Goal: Understand process/instructions

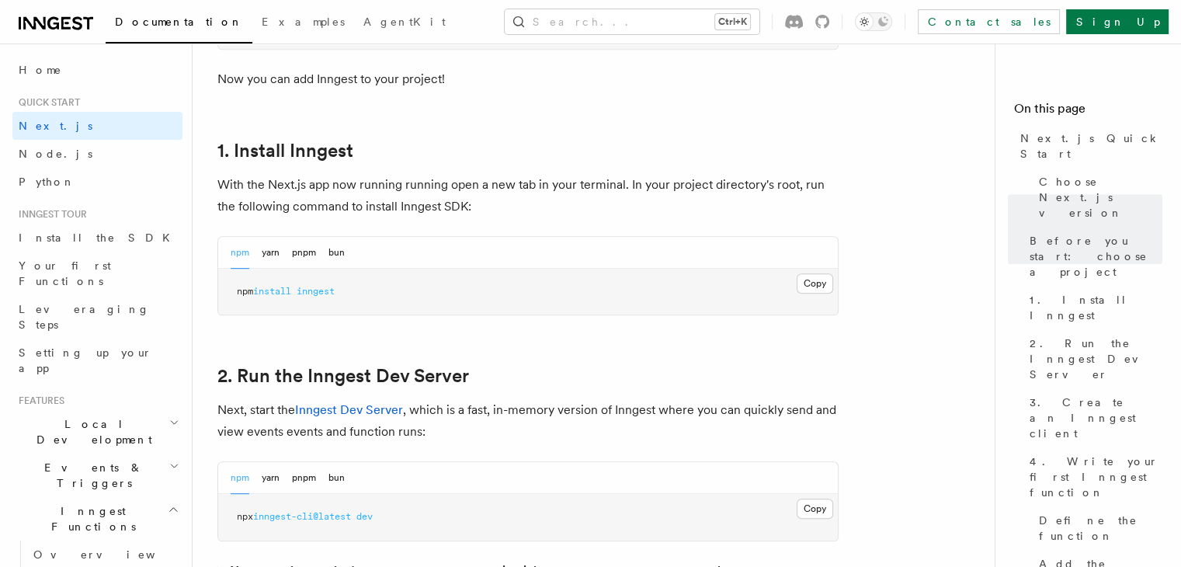
scroll to position [781, 0]
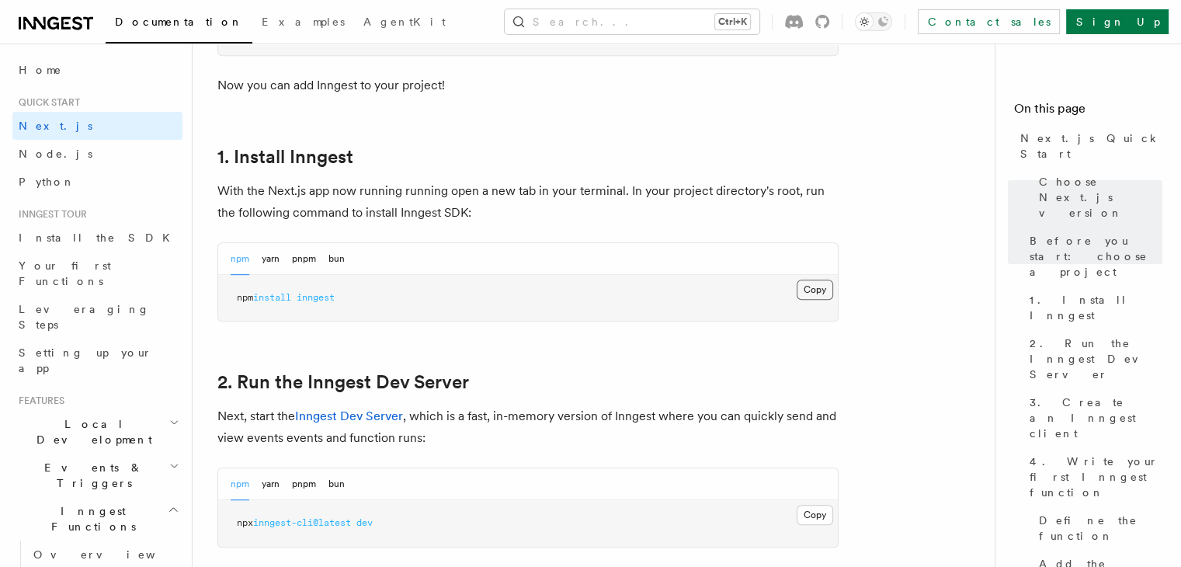
click at [817, 286] on button "Copy Copied" at bounding box center [815, 289] width 36 height 20
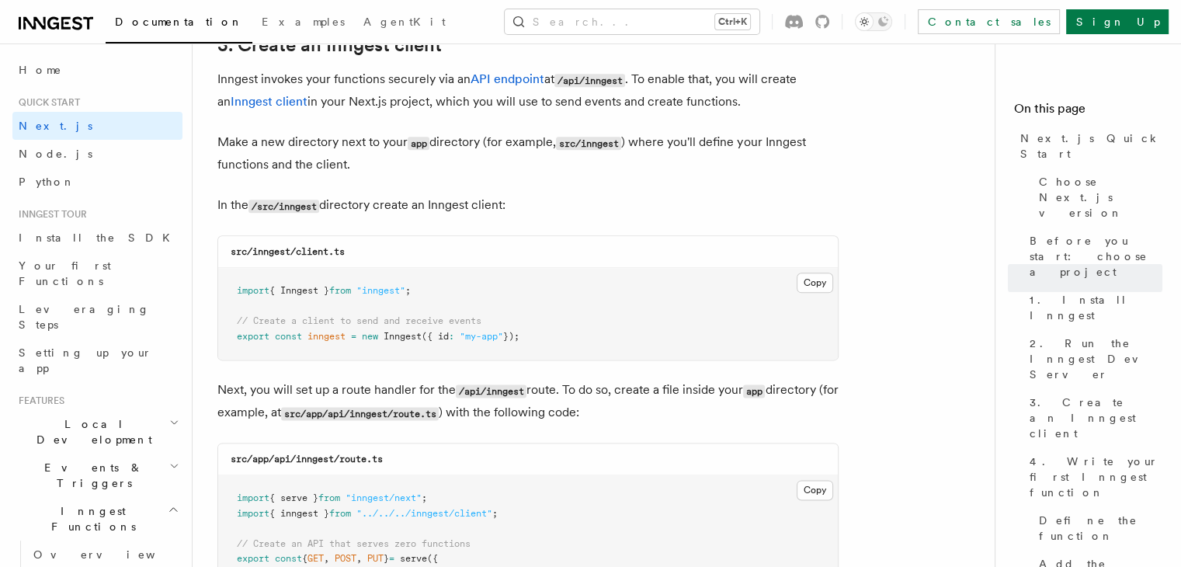
scroll to position [1860, 0]
click at [296, 206] on code "/src/inngest" at bounding box center [283, 207] width 71 height 13
copy p "inngest"
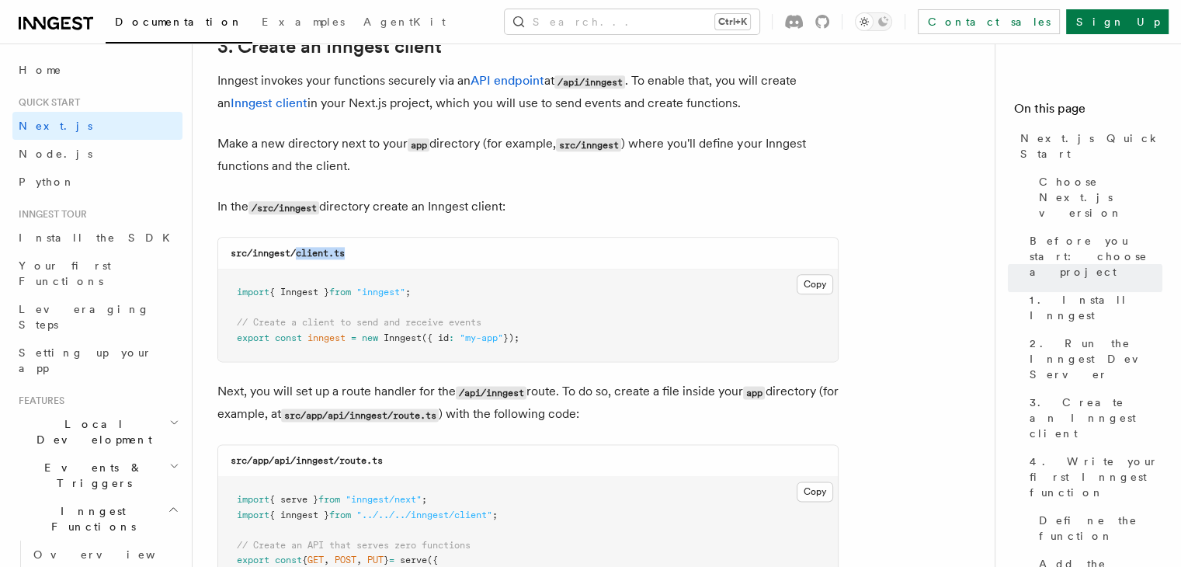
drag, startPoint x: 297, startPoint y: 251, endPoint x: 354, endPoint y: 252, distance: 57.5
click at [354, 252] on div "src/inngest/client.ts" at bounding box center [528, 254] width 620 height 32
copy code "client.ts"
click at [813, 288] on button "Copy Copied" at bounding box center [815, 284] width 36 height 20
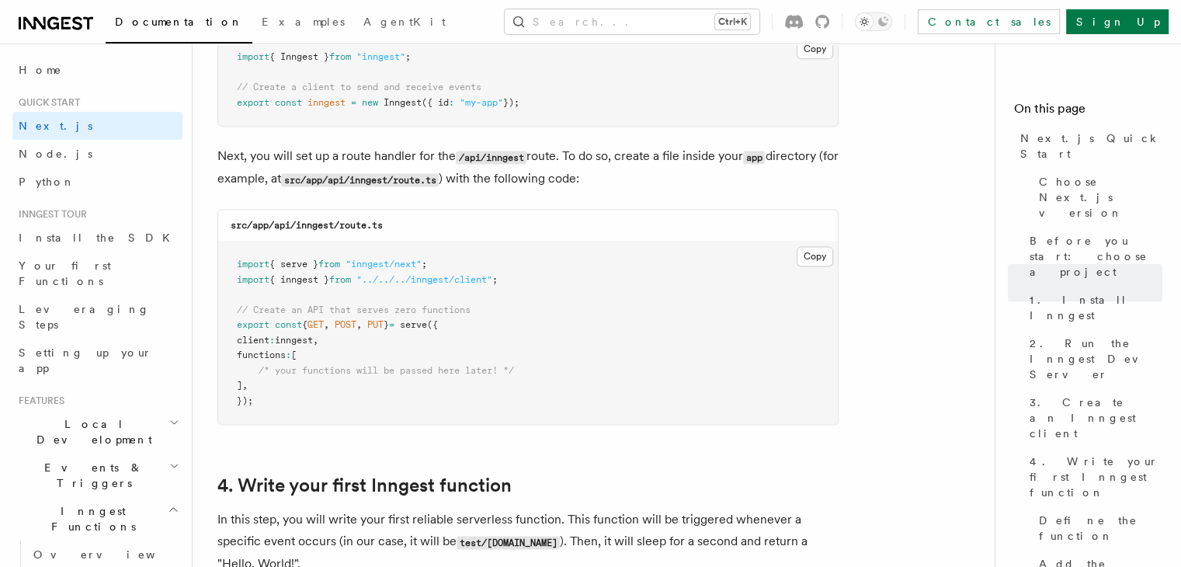
scroll to position [2116, 0]
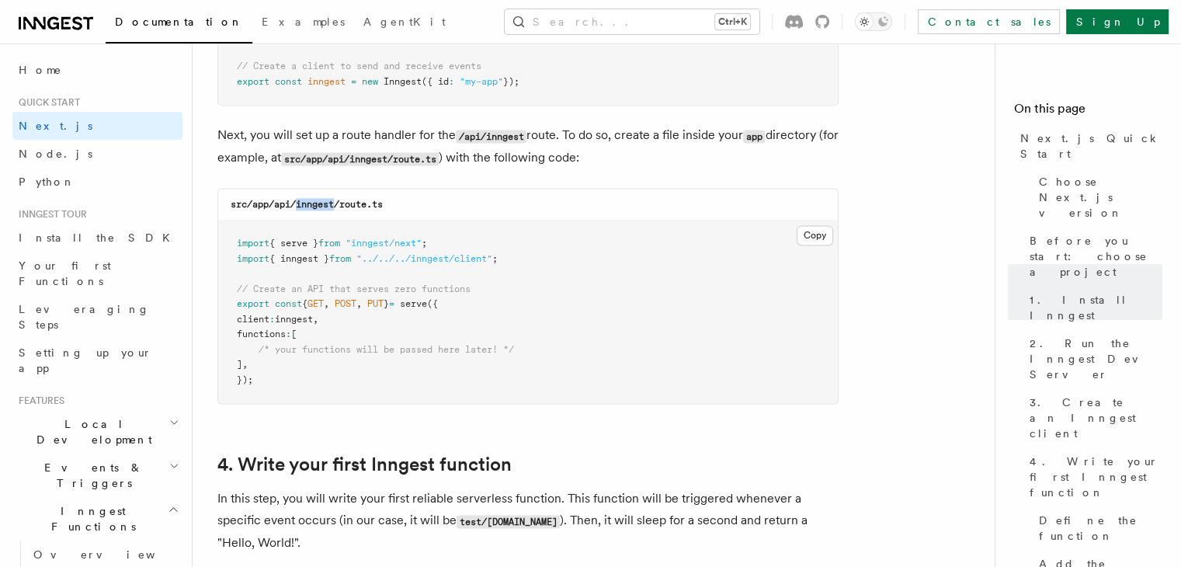
drag, startPoint x: 297, startPoint y: 206, endPoint x: 337, endPoint y: 208, distance: 39.7
click at [337, 208] on code "src/app/api/inngest/route.ts" at bounding box center [307, 204] width 152 height 11
copy code "inngest"
click at [822, 238] on button "Copy Copied" at bounding box center [815, 235] width 36 height 20
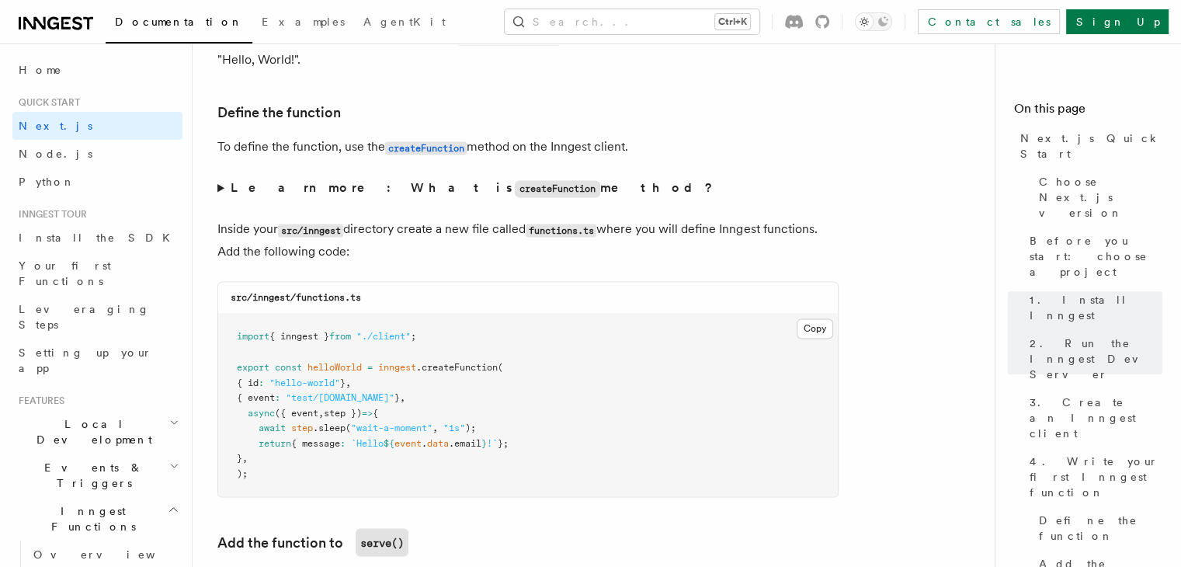
scroll to position [2601, 0]
click at [335, 296] on code "src/inngest/functions.ts" at bounding box center [296, 295] width 130 height 11
copy code "functions"
